Goal: Connect with others: Connect with others

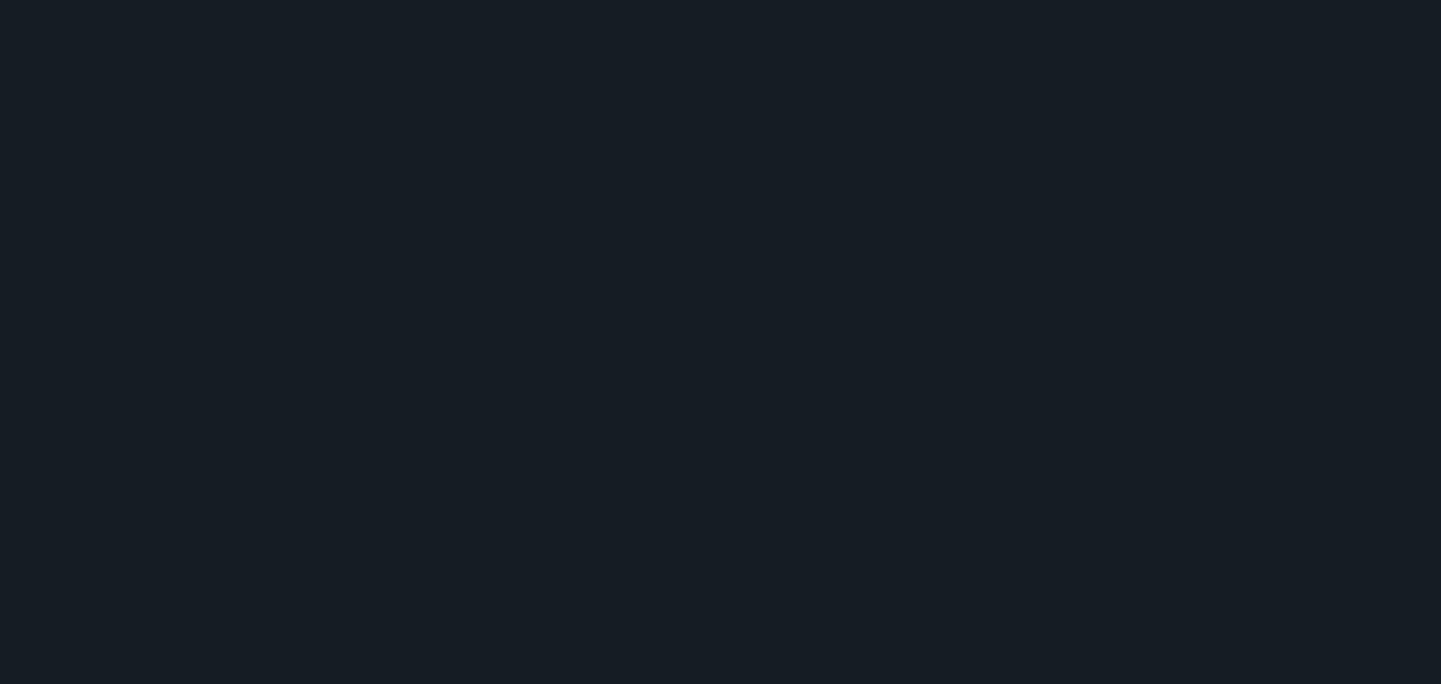
click at [657, 0] on html at bounding box center [720, 0] width 1441 height 0
